Goal: Information Seeking & Learning: Learn about a topic

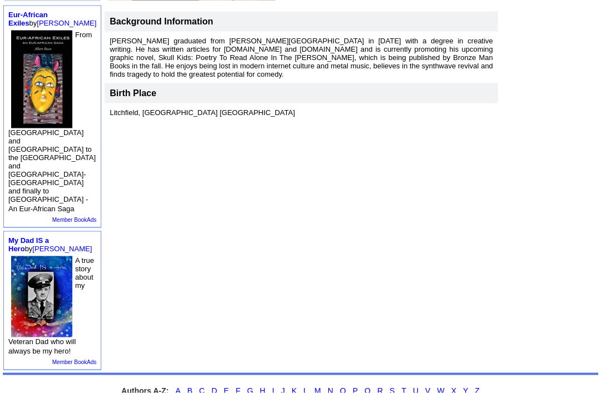
scroll to position [372, 0]
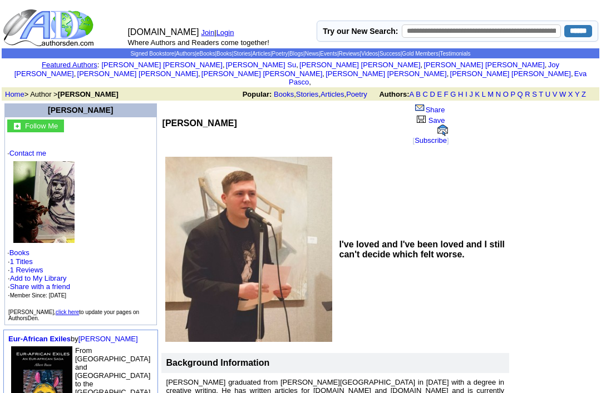
click at [29, 149] on link "Contact me" at bounding box center [27, 153] width 37 height 8
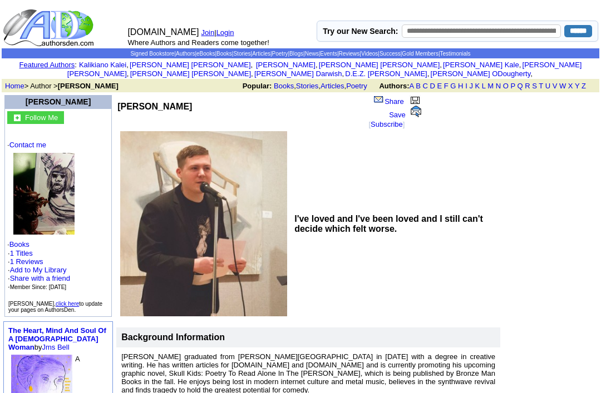
click at [19, 253] on link "1 Titles" at bounding box center [21, 253] width 23 height 8
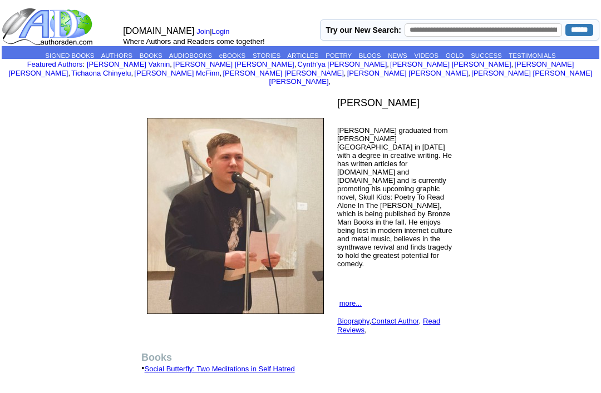
click at [354, 317] on link "Biography" at bounding box center [353, 321] width 32 height 8
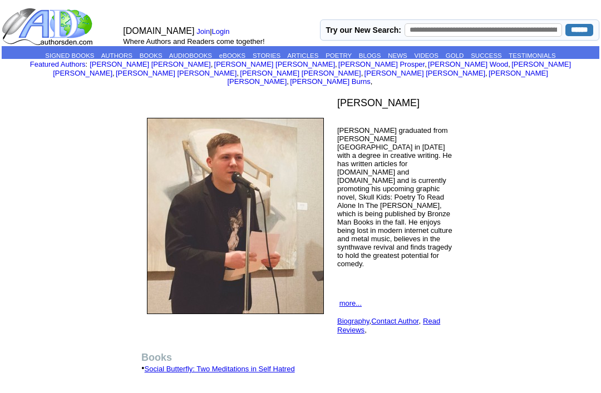
click at [432, 317] on link "Read Reviews" at bounding box center [388, 325] width 103 height 17
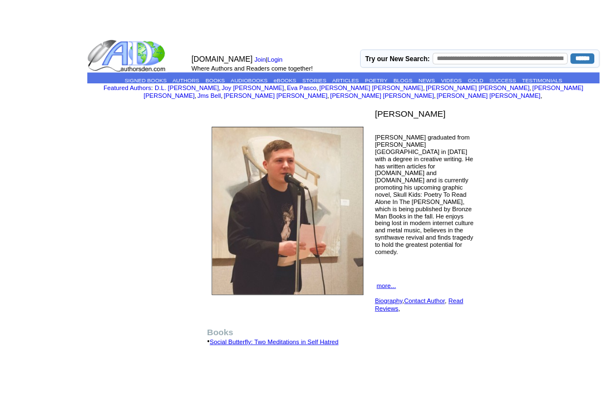
scroll to position [3, 0]
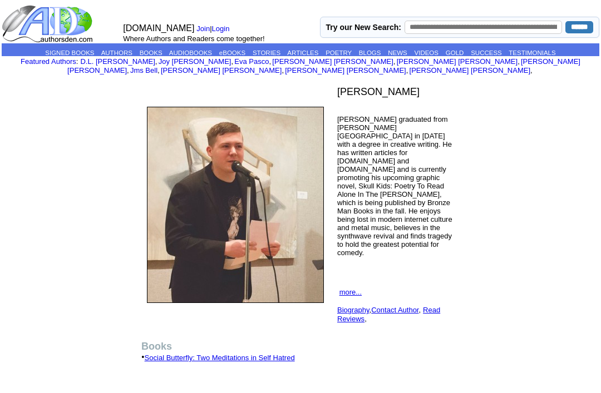
click at [398, 306] on link "Contact Author" at bounding box center [394, 310] width 47 height 8
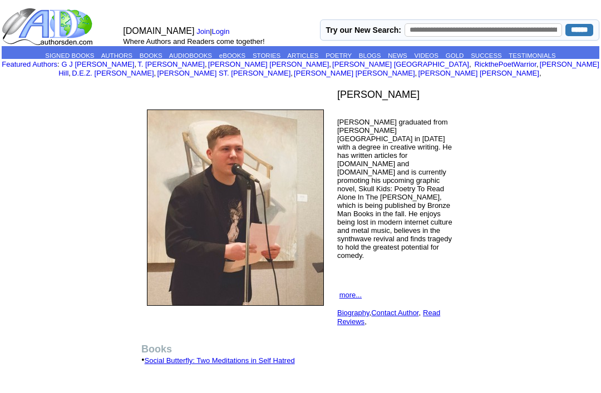
click at [161, 357] on link "Social Butterfly: Two Meditations in Self Hatred" at bounding box center [220, 361] width 150 height 8
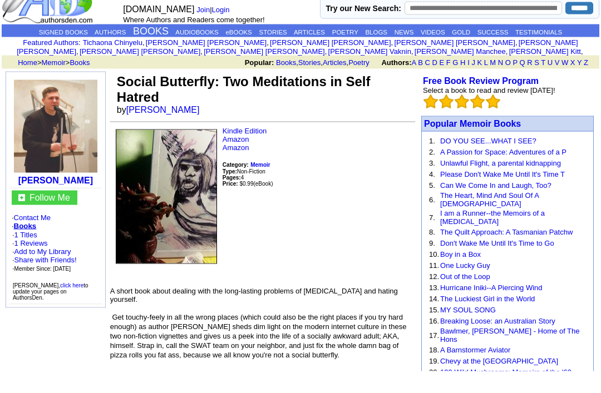
scroll to position [22, 0]
